Goal: Check status: Check status

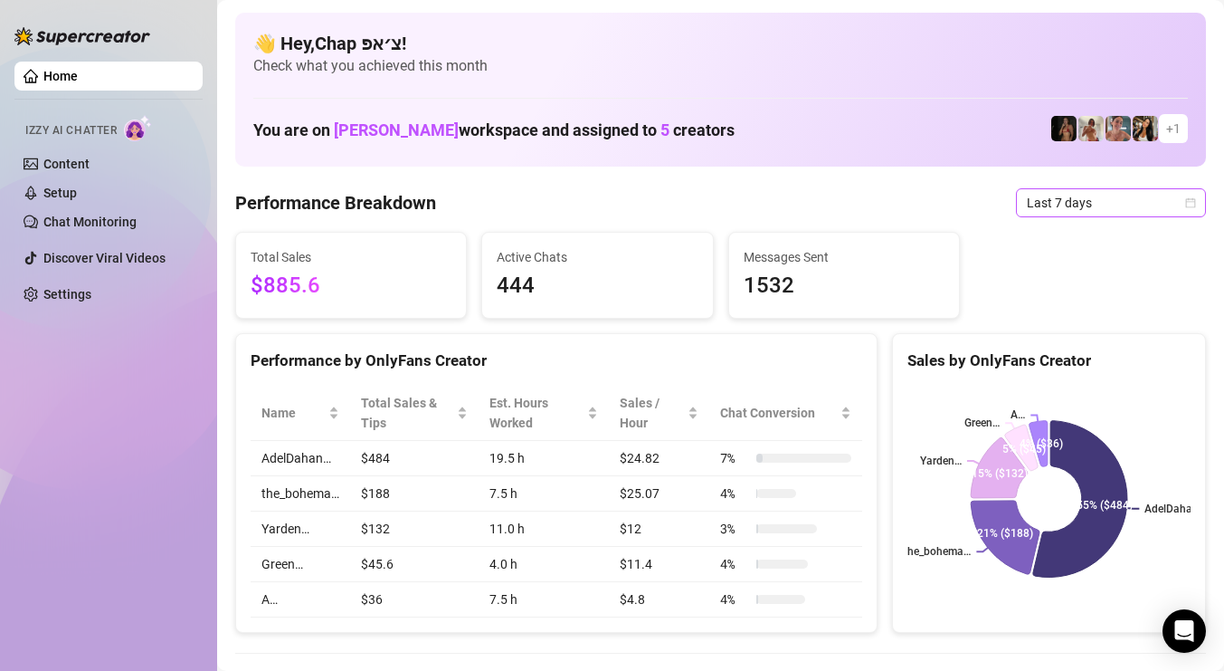
click at [1059, 205] on span "Last 7 days" at bounding box center [1111, 202] width 168 height 27
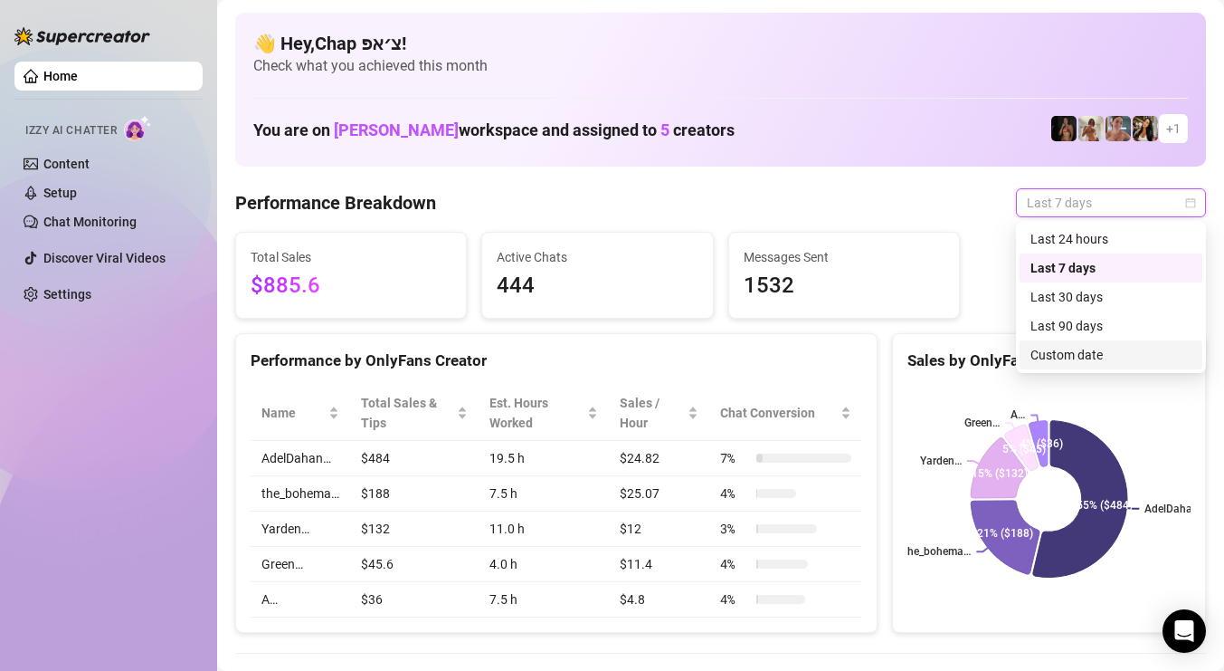
click at [1066, 352] on div "Custom date" at bounding box center [1111, 355] width 161 height 20
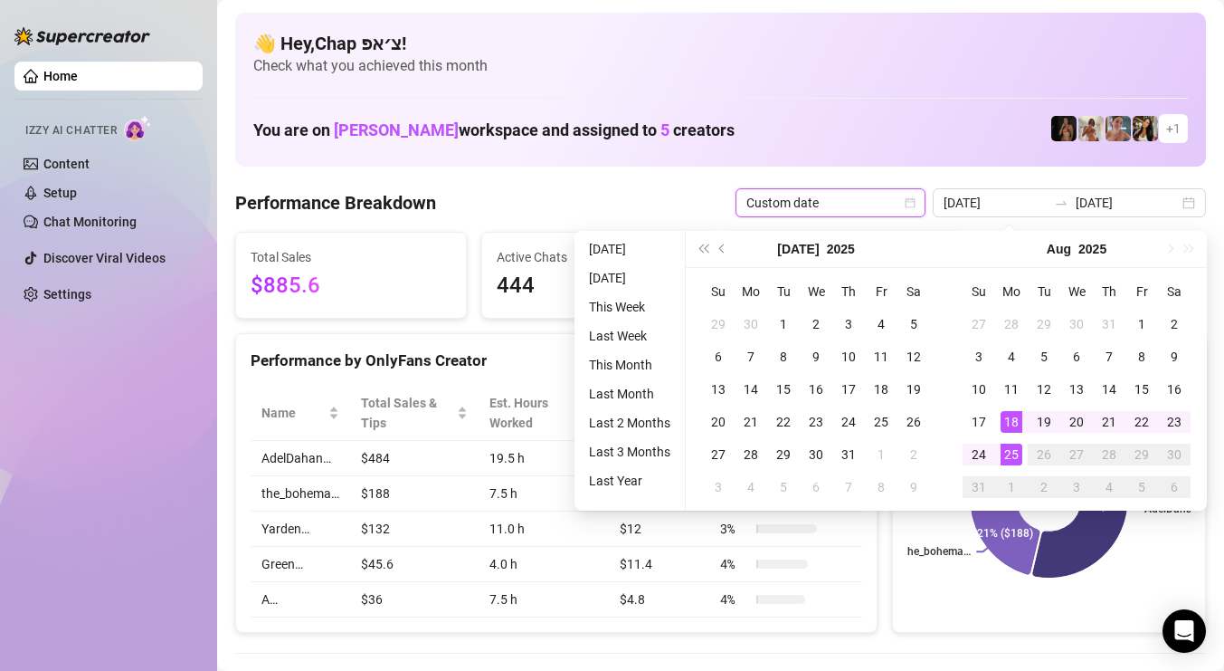
type input "2025-08-25"
click at [1009, 445] on div "25" at bounding box center [1012, 454] width 22 height 22
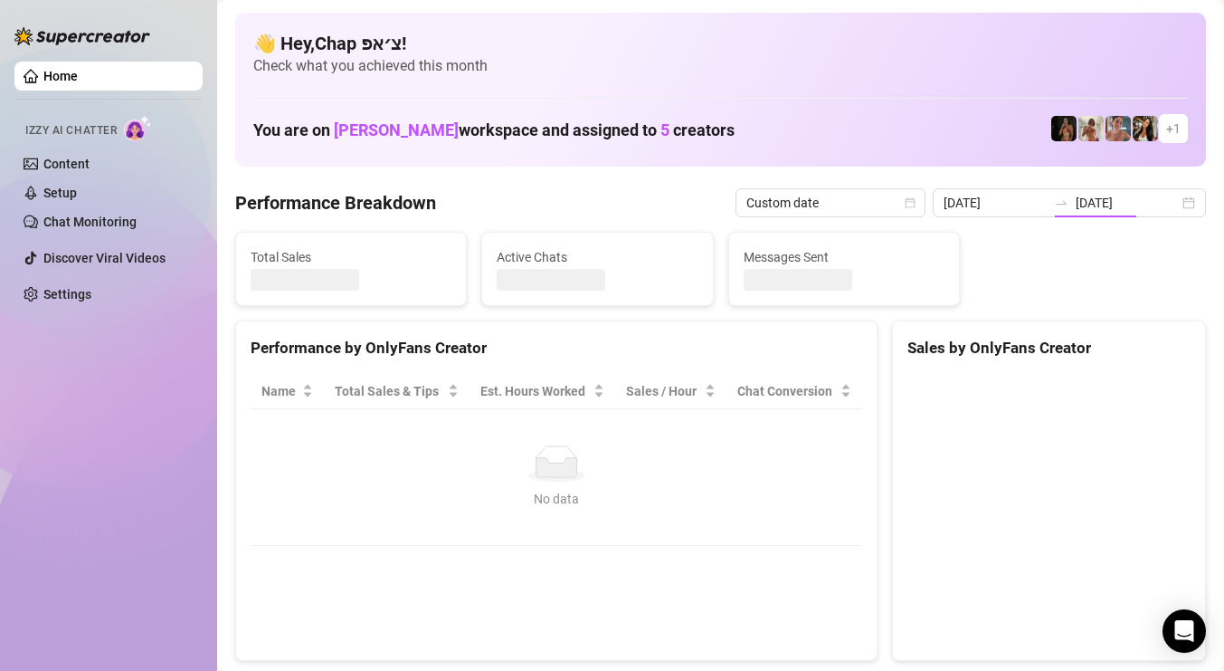
type input "2025-08-25"
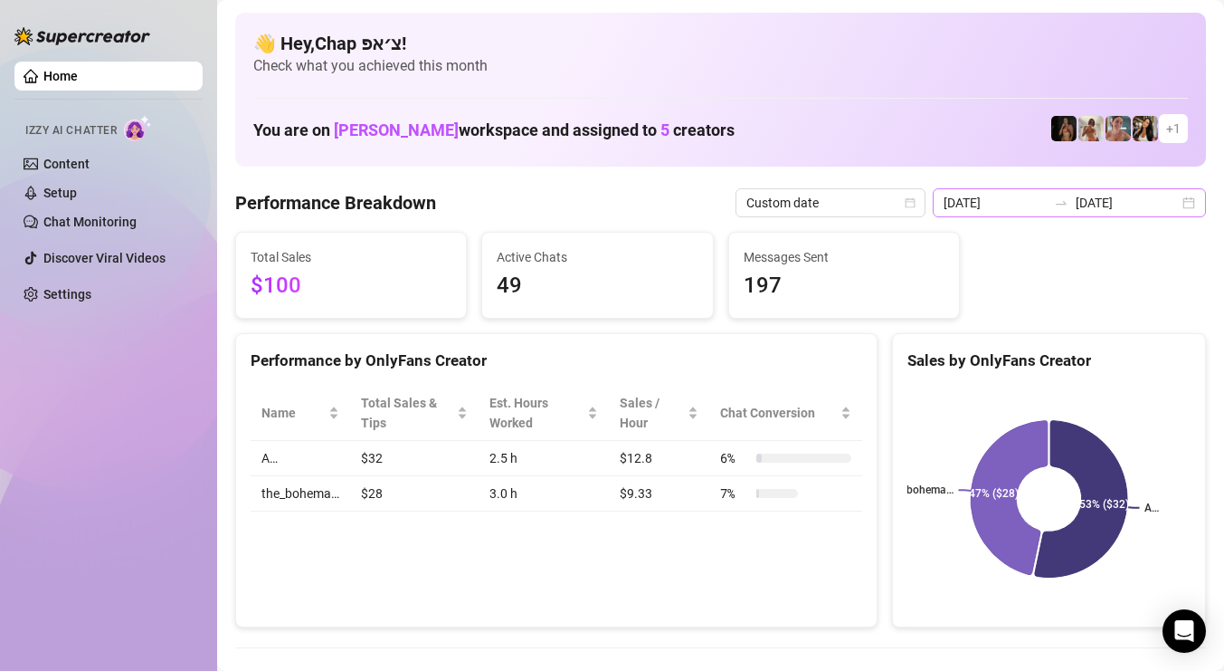
click at [1072, 210] on div "2025-08-25 2025-08-25" at bounding box center [1069, 202] width 273 height 29
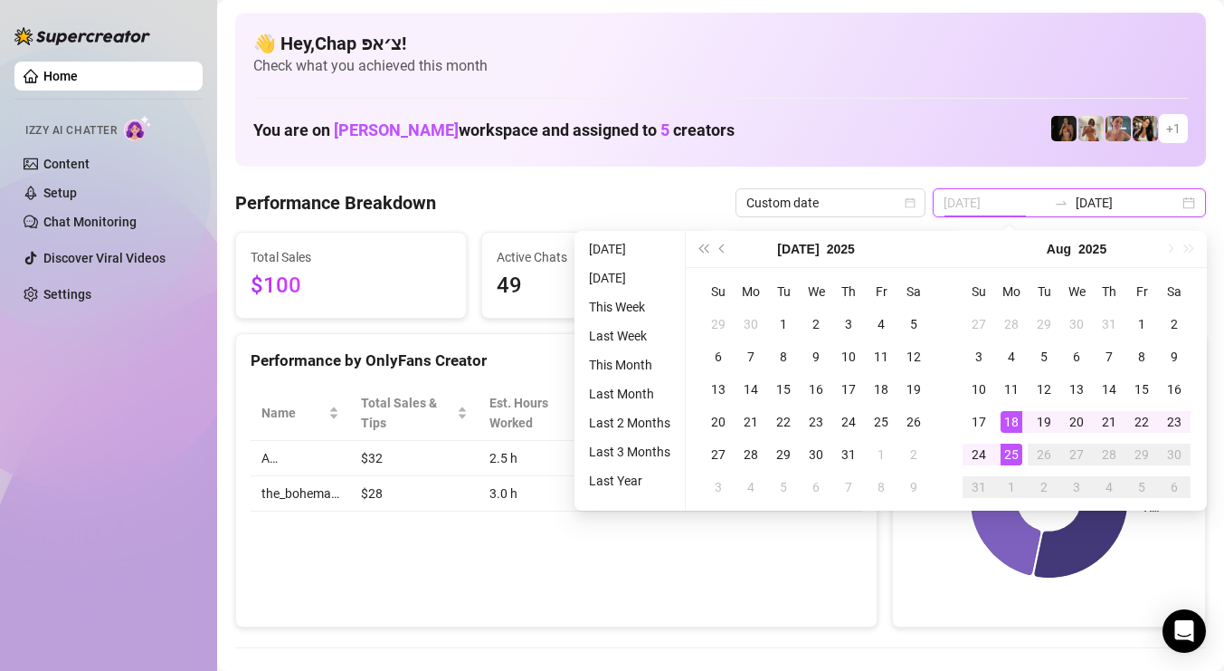
type input "2025-08-25"
click at [1004, 452] on div "25" at bounding box center [1012, 454] width 22 height 22
